Goal: Transaction & Acquisition: Book appointment/travel/reservation

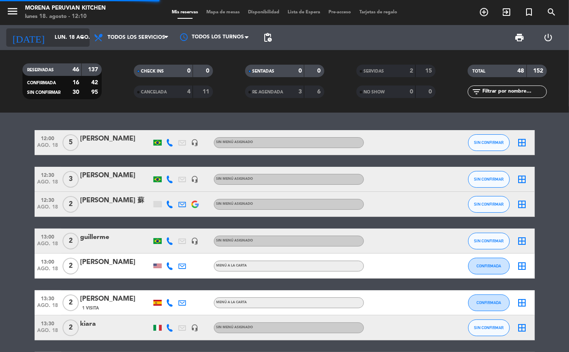
click at [53, 39] on input "lun. 18 ago." at bounding box center [85, 37] width 70 height 14
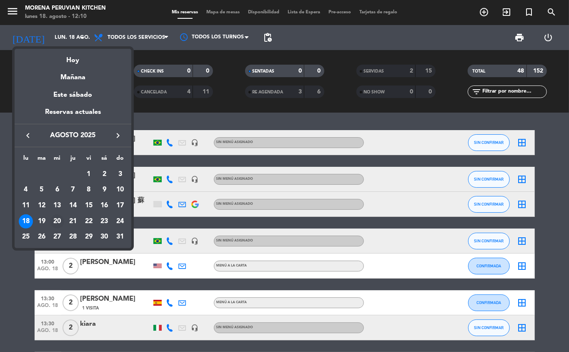
click at [57, 221] on div "20" at bounding box center [57, 221] width 14 height 14
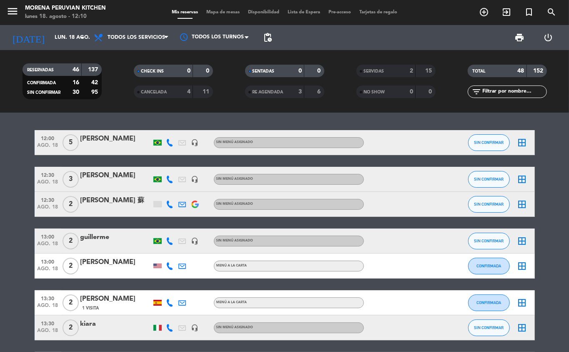
type input "mié. 20 ago."
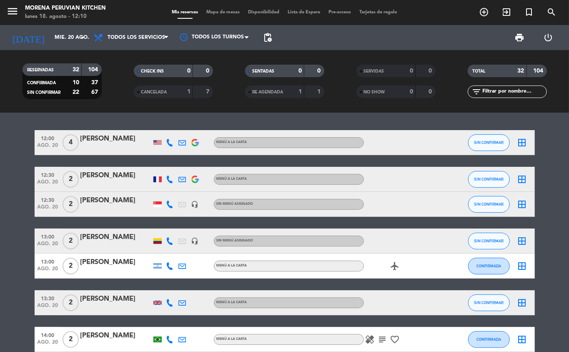
click at [482, 12] on icon "add_circle_outline" at bounding box center [484, 12] width 10 height 10
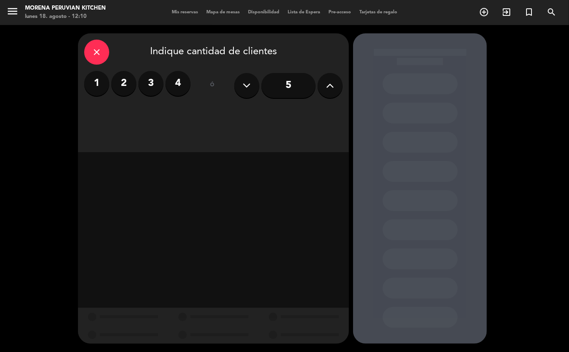
click at [122, 82] on label "2" at bounding box center [123, 83] width 25 height 25
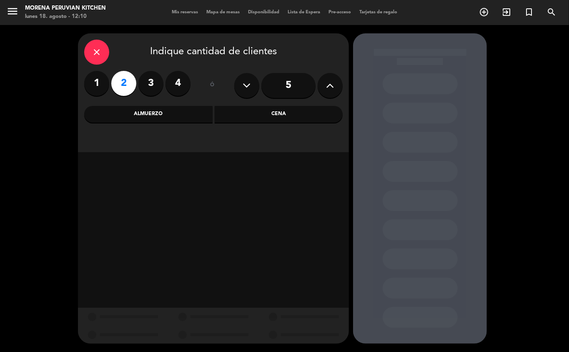
click at [178, 113] on div "Almuerzo" at bounding box center [148, 114] width 128 height 17
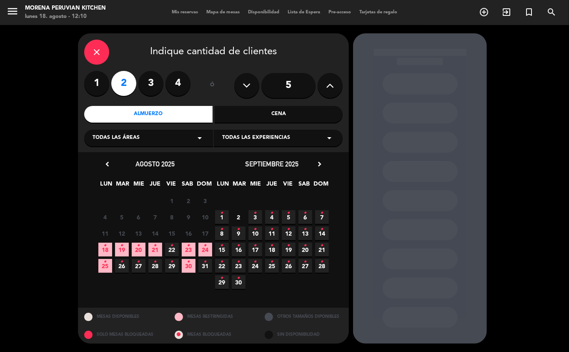
click at [141, 247] on span "20 •" at bounding box center [139, 249] width 14 height 14
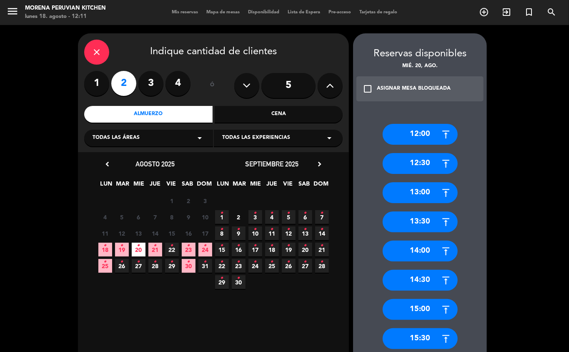
click at [436, 220] on div "13:30" at bounding box center [419, 221] width 75 height 21
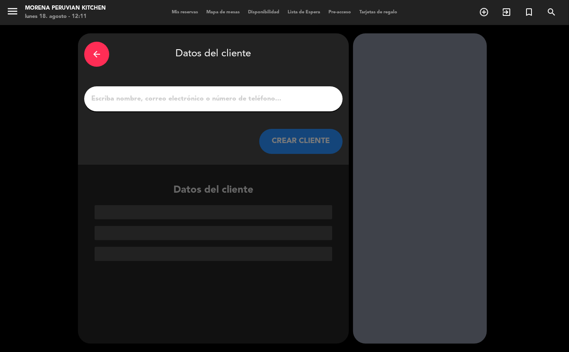
click at [212, 97] on input "1" at bounding box center [213, 99] width 246 height 12
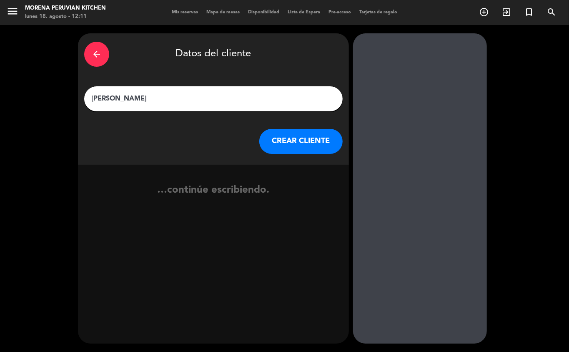
type input "[PERSON_NAME]"
click at [309, 142] on button "CREAR CLIENTE" at bounding box center [300, 141] width 83 height 25
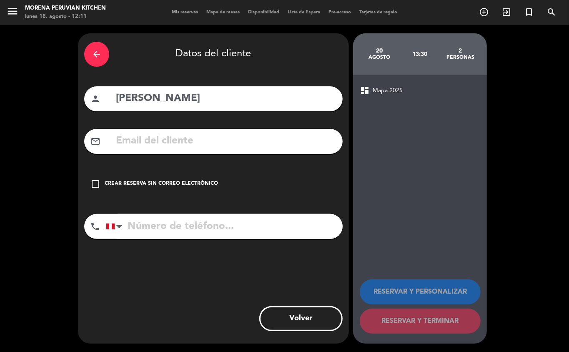
click at [182, 190] on div "check_box_outline_blank Crear reserva sin correo electrónico" at bounding box center [213, 183] width 258 height 25
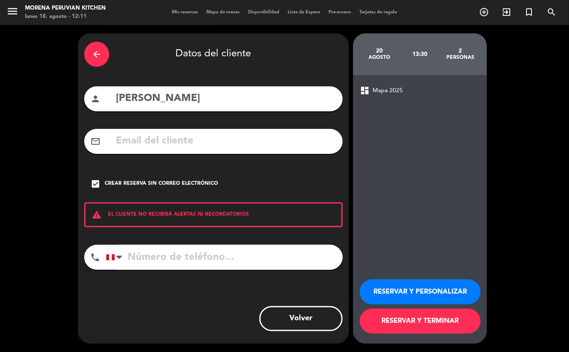
click at [205, 252] on input "tel" at bounding box center [224, 256] width 237 height 25
type input "[PHONE_NUMBER]"
click at [426, 320] on button "RESERVAR Y TERMINAR" at bounding box center [419, 320] width 121 height 25
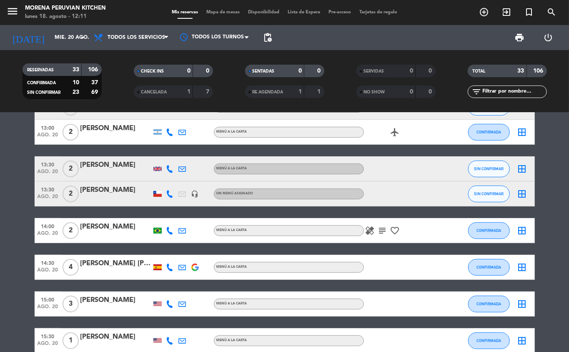
scroll to position [132, 0]
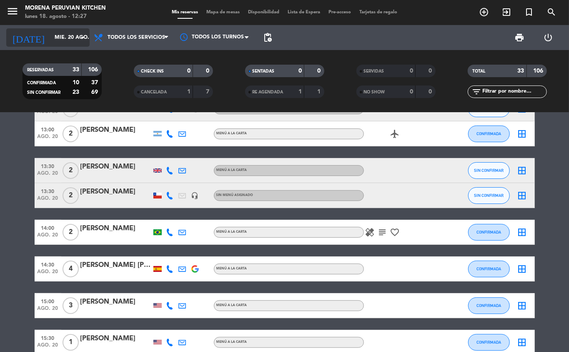
click at [67, 37] on input "mié. 20 ago." at bounding box center [85, 37] width 70 height 14
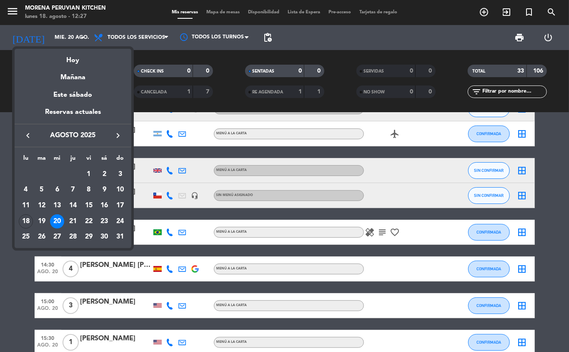
click at [123, 132] on button "keyboard_arrow_right" at bounding box center [117, 135] width 15 height 11
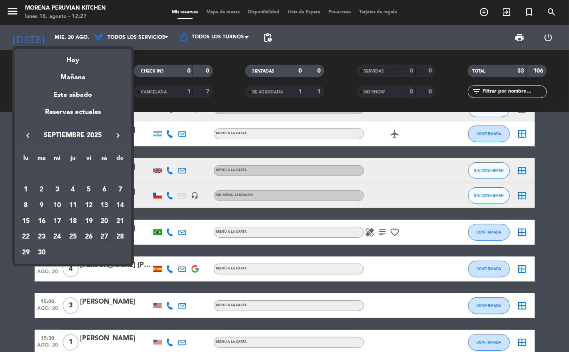
click at [107, 239] on div "27" at bounding box center [104, 237] width 14 height 14
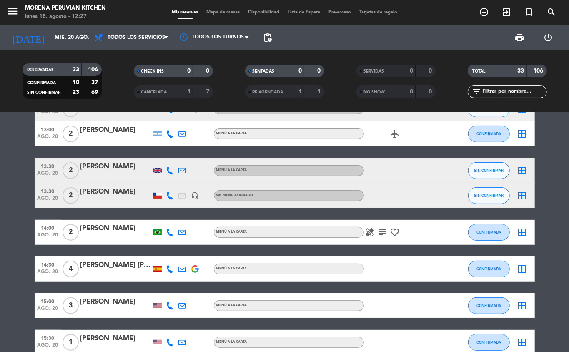
type input "sáb. [DATE]"
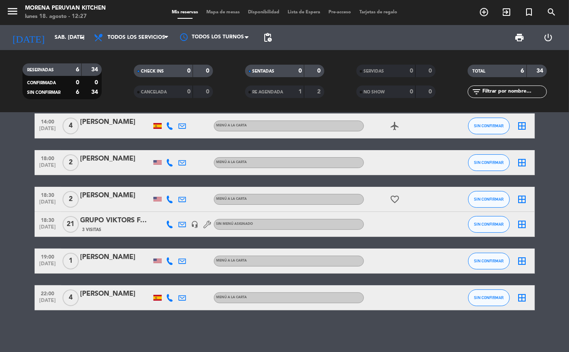
scroll to position [0, 0]
